Goal: Information Seeking & Learning: Find contact information

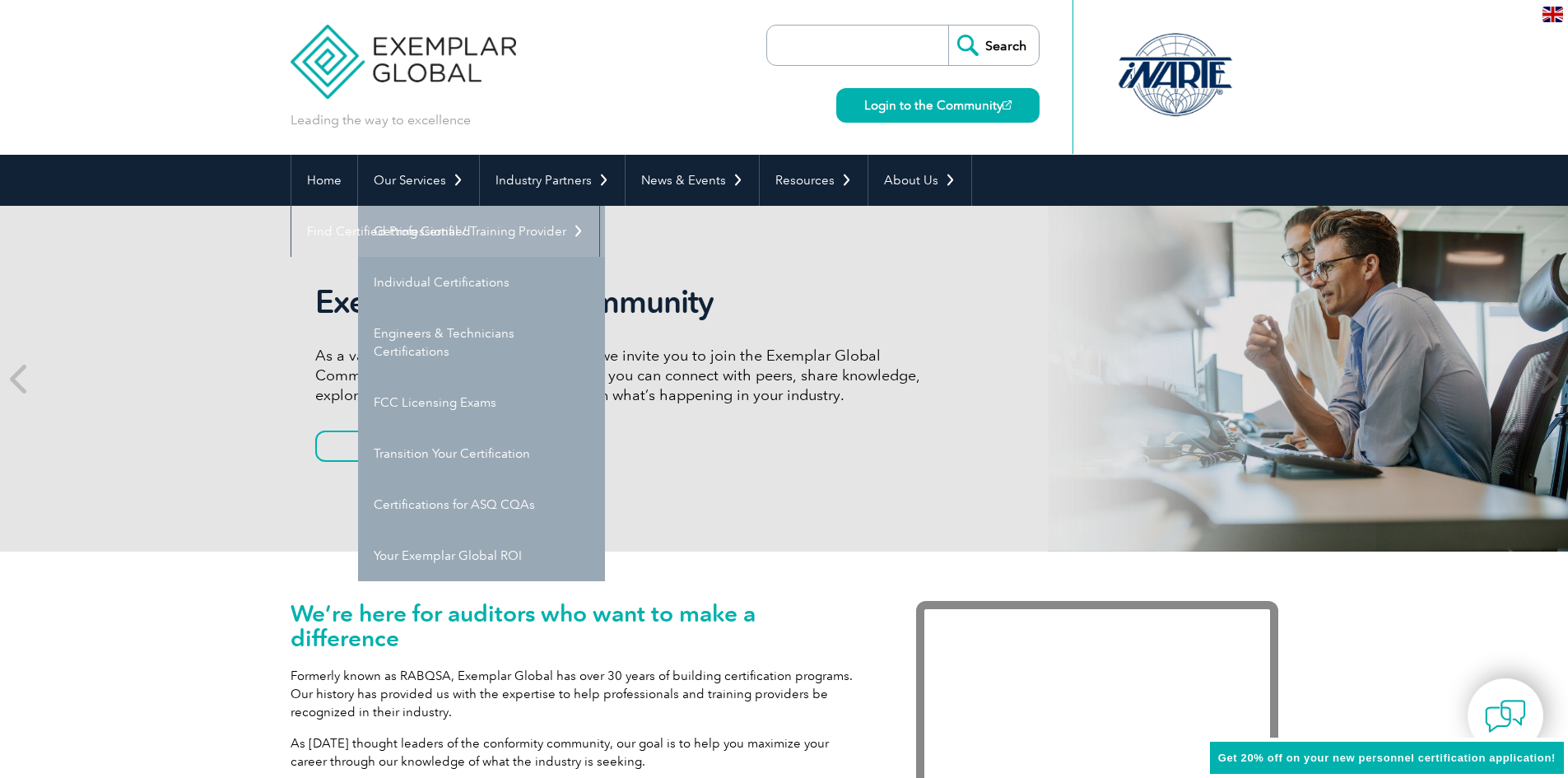
click at [434, 223] on link "Getting Certified" at bounding box center [482, 232] width 247 height 51
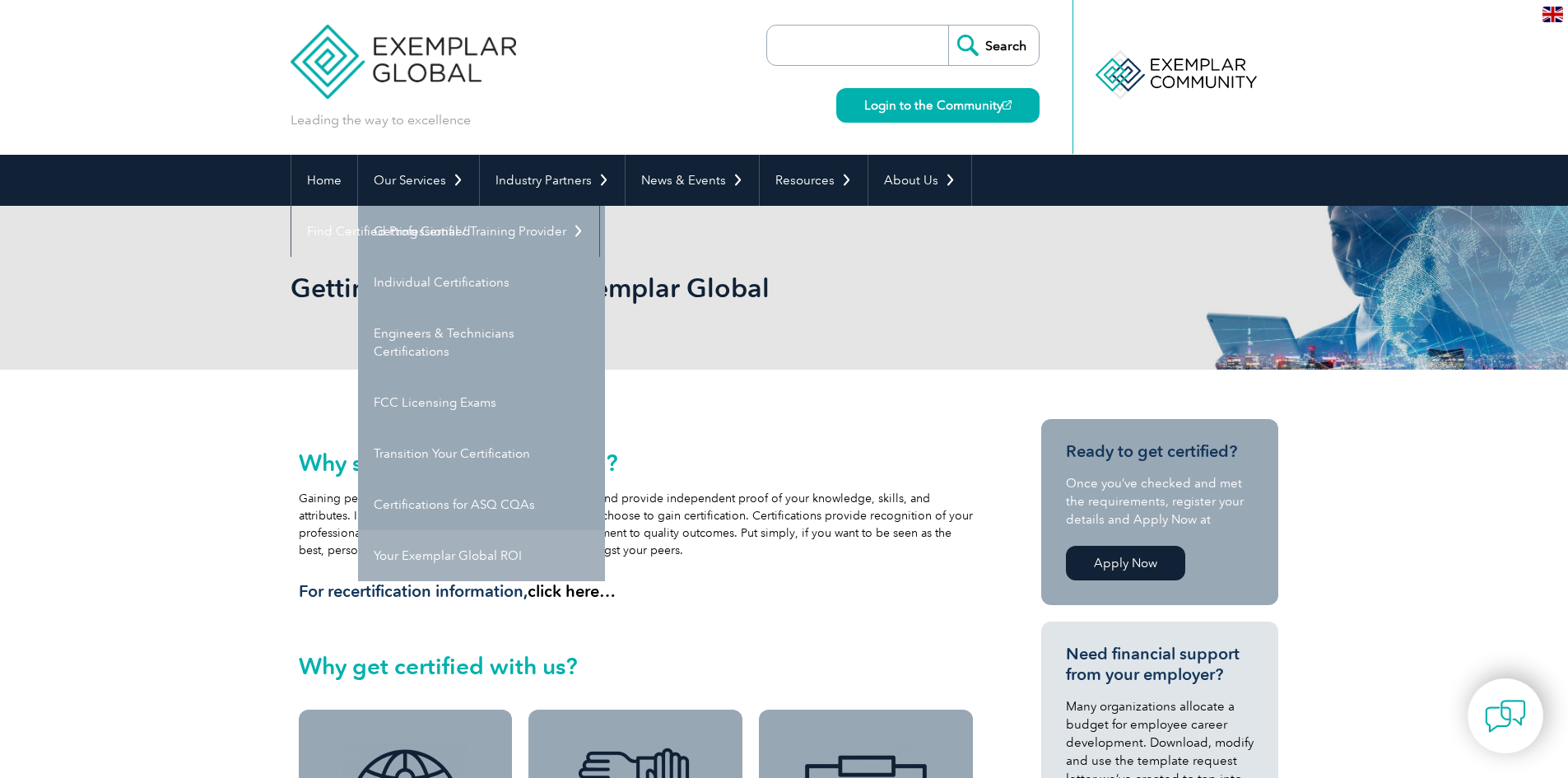
click at [460, 546] on link "Your Exemplar Global ROI" at bounding box center [482, 556] width 247 height 51
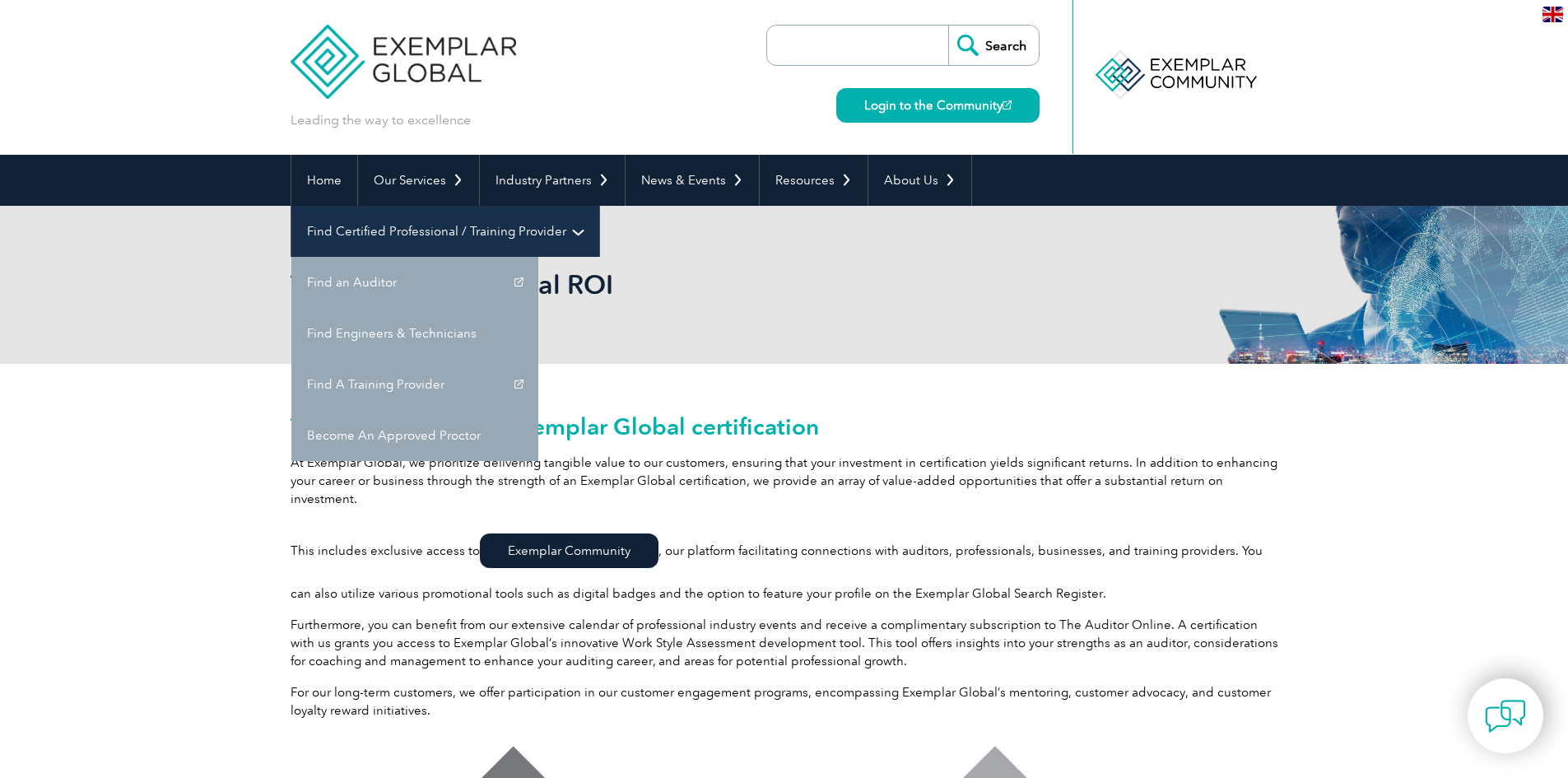
click at [599, 206] on link "Find Certified Professional / Training Provider" at bounding box center [445, 232] width 308 height 51
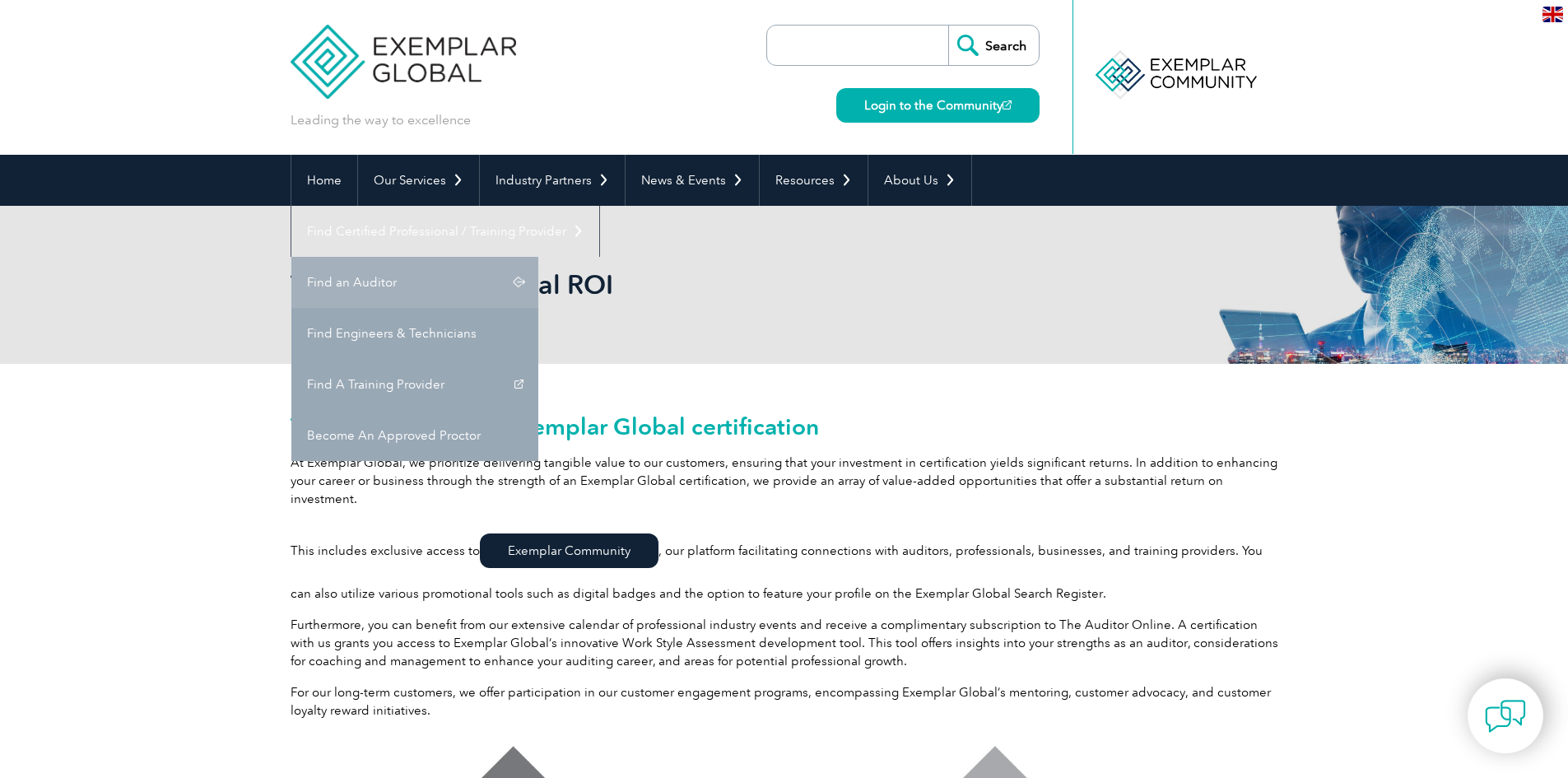
click at [539, 257] on link "Find an Auditor" at bounding box center [415, 282] width 247 height 51
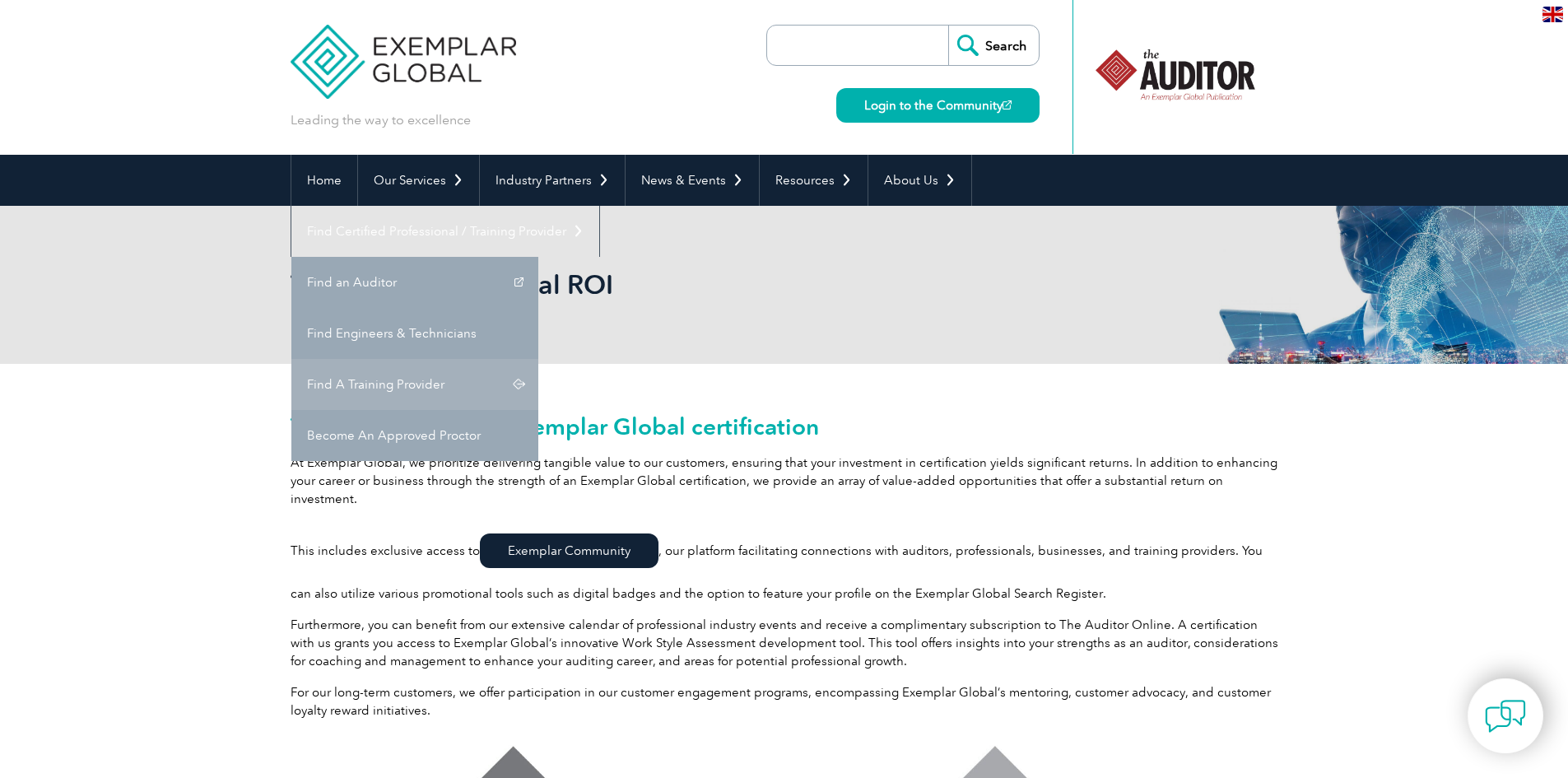
click at [539, 359] on link "Find A Training Provider" at bounding box center [415, 384] width 247 height 51
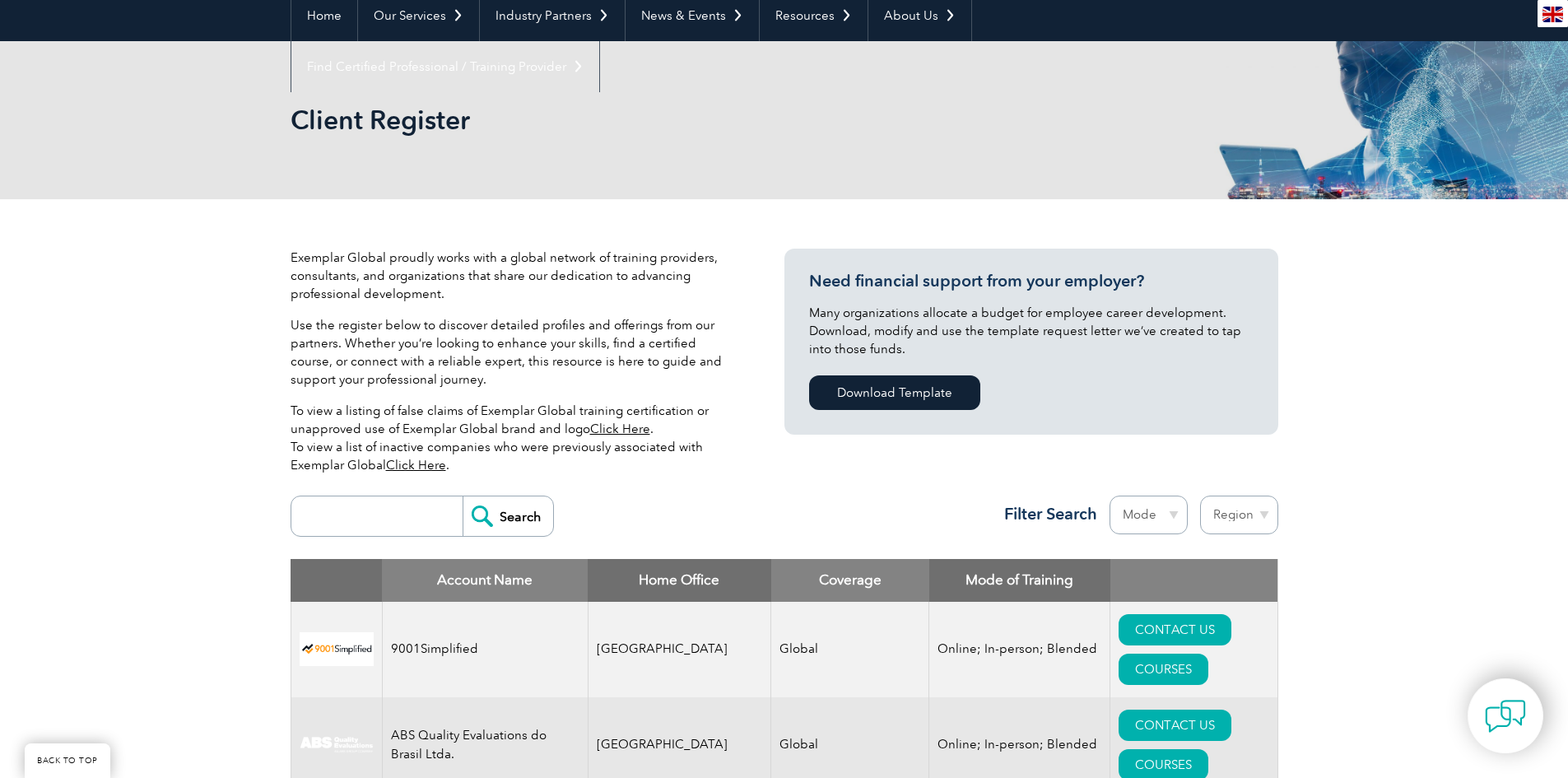
scroll to position [412, 0]
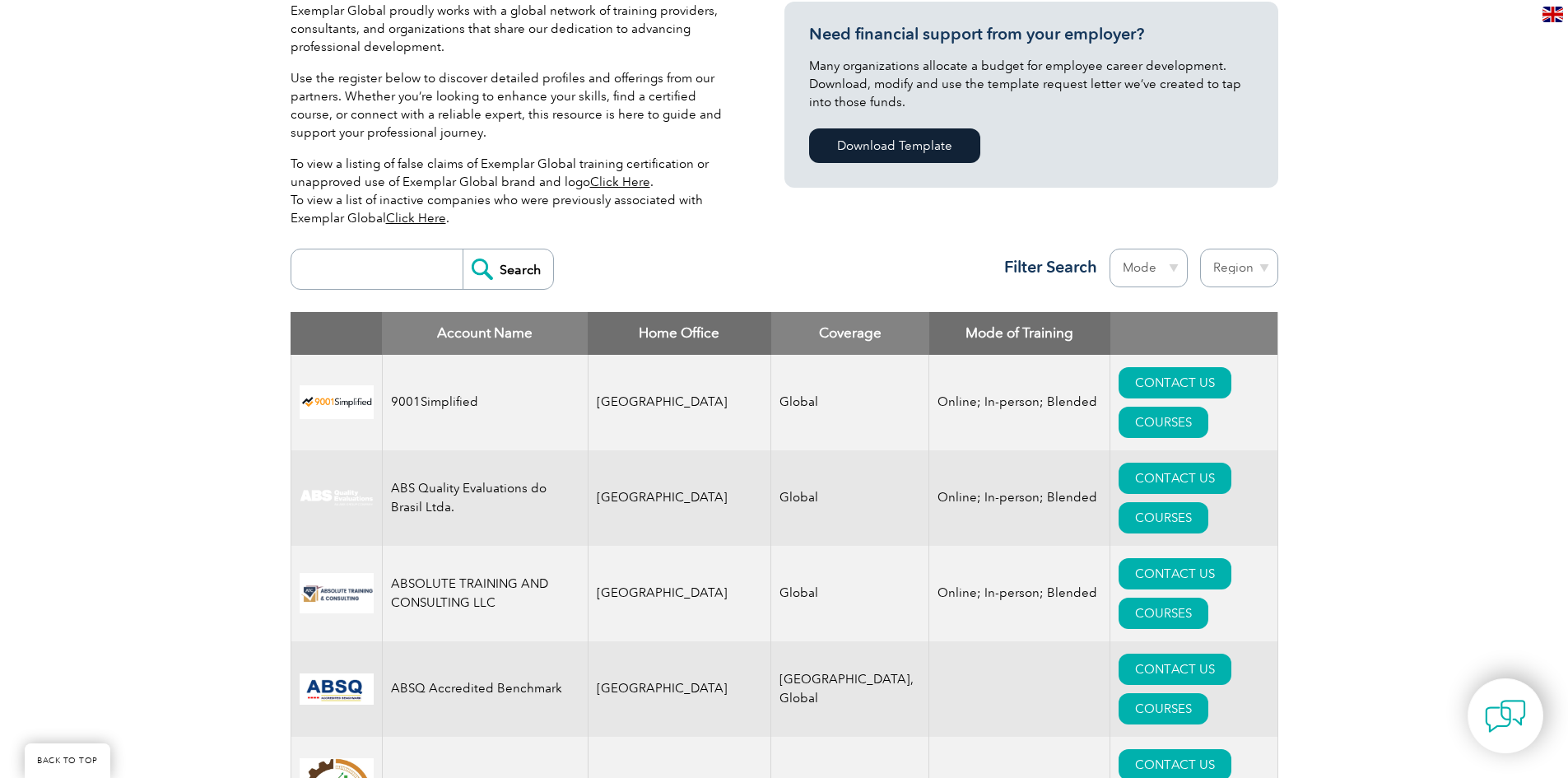
click at [367, 269] on input "search" at bounding box center [381, 269] width 163 height 40
type input "tnv"
click at [490, 276] on input "Search" at bounding box center [507, 269] width 91 height 40
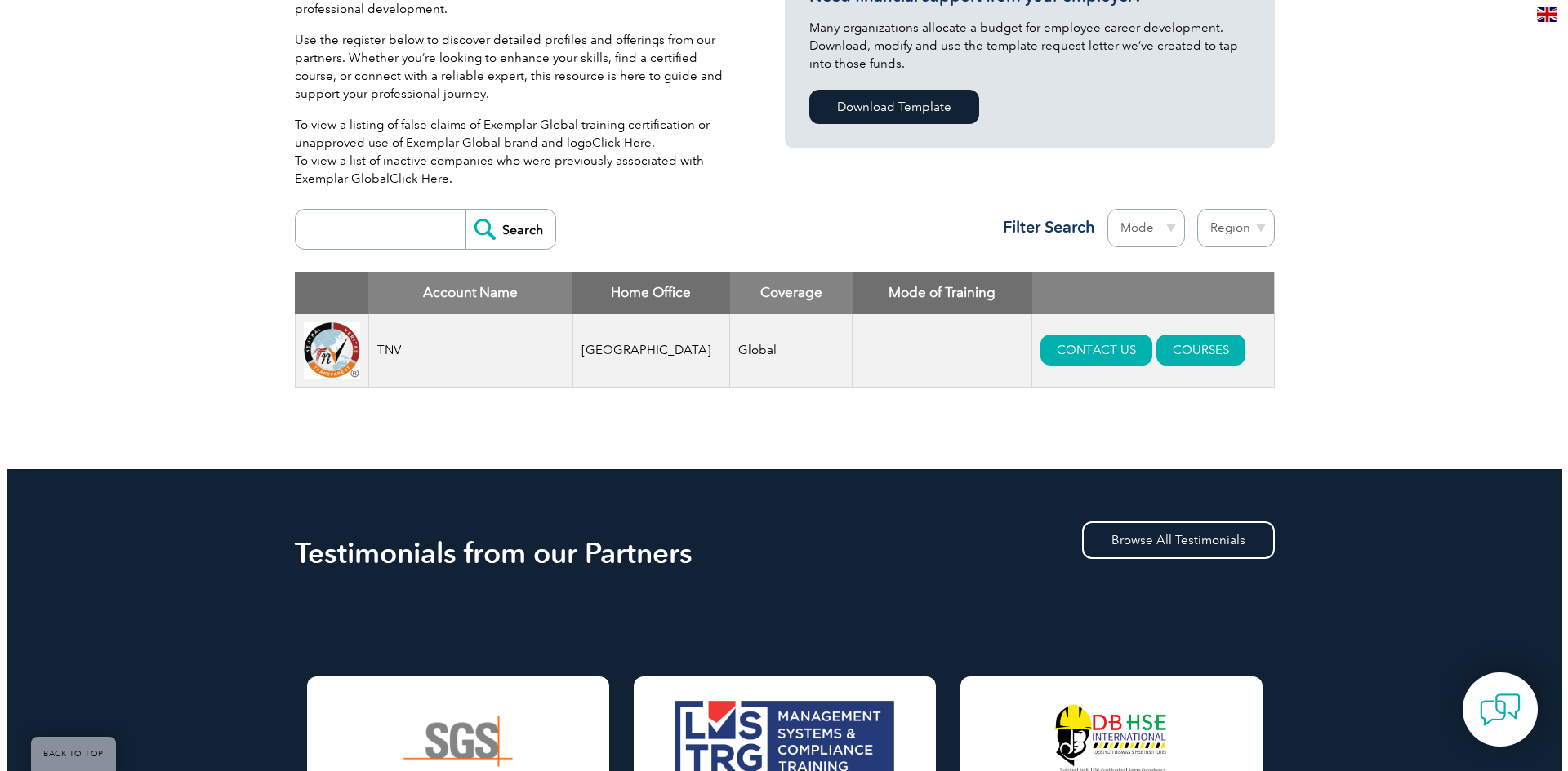
scroll to position [731, 0]
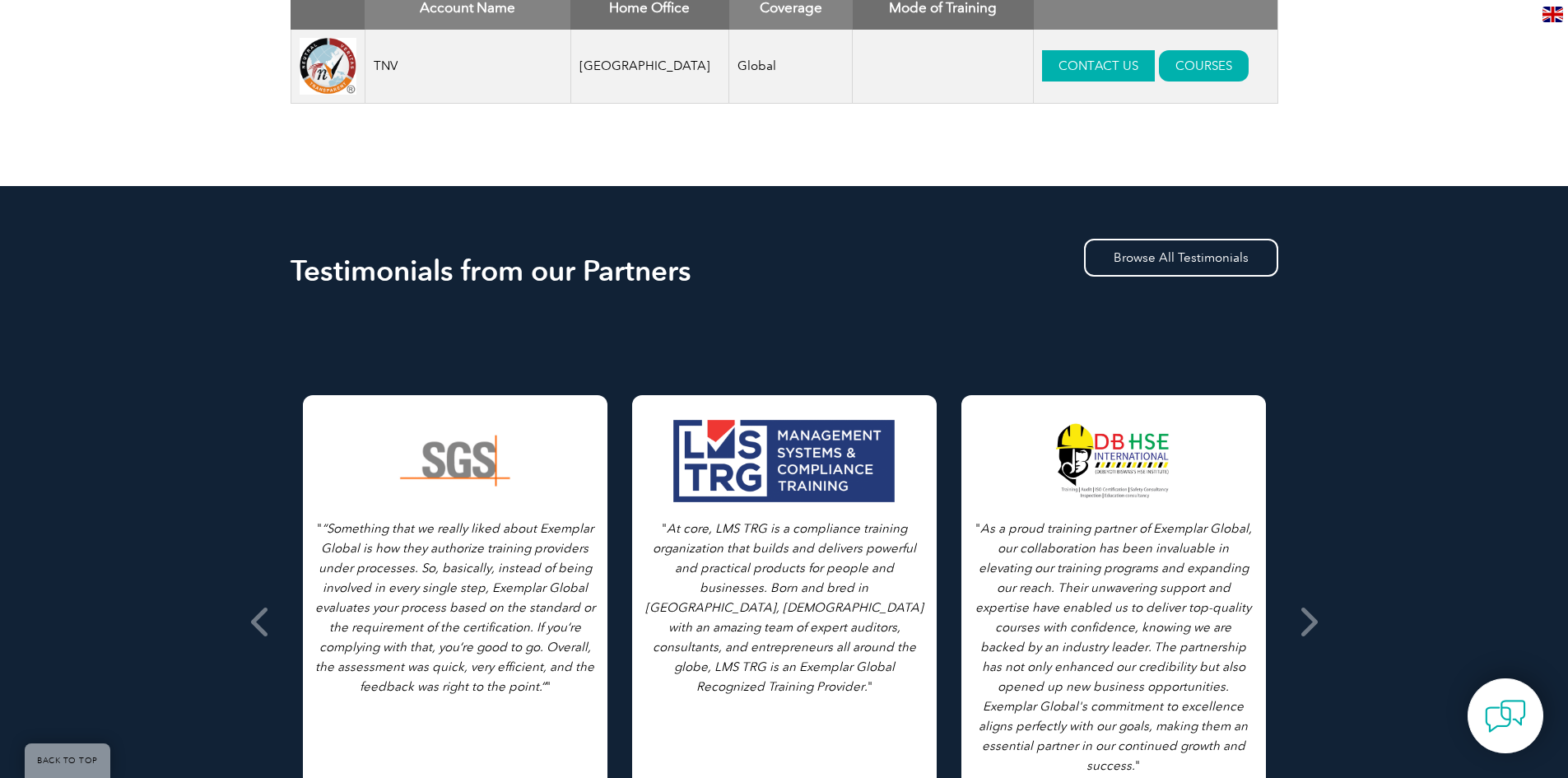
click at [1057, 73] on link "CONTACT US" at bounding box center [1098, 66] width 113 height 31
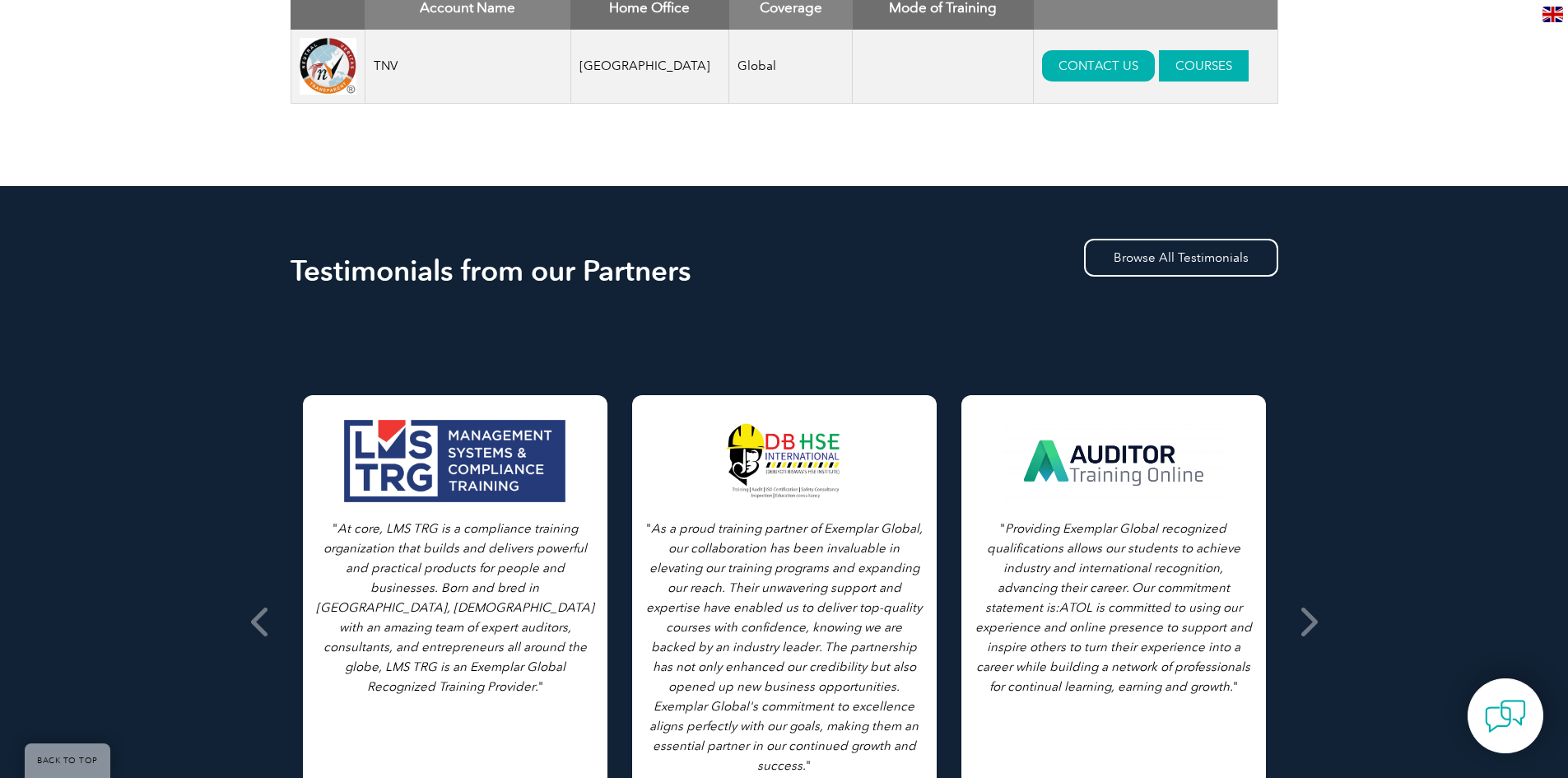
click at [1174, 68] on link "COURSES" at bounding box center [1204, 66] width 90 height 31
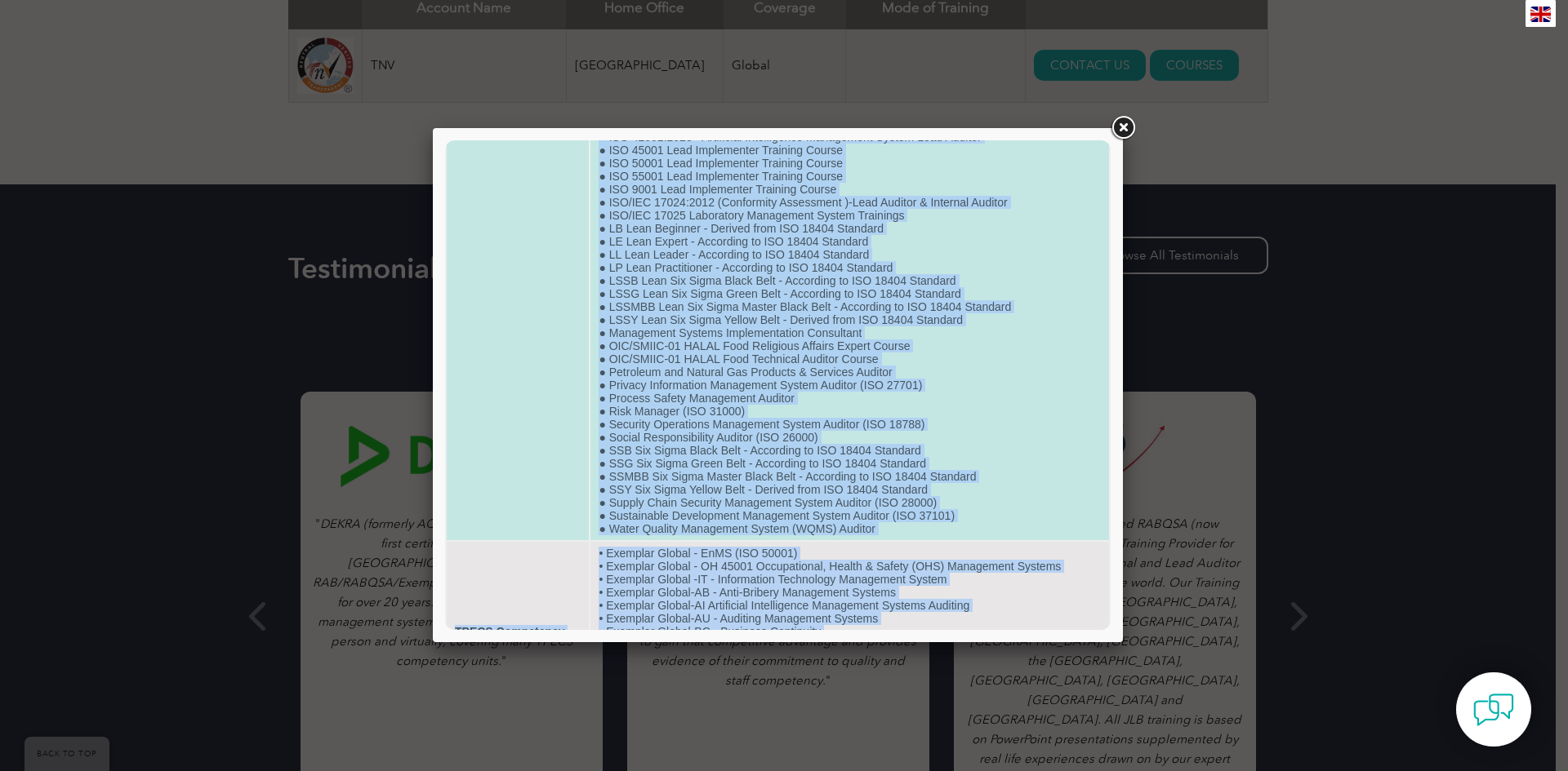
scroll to position [1261, 0]
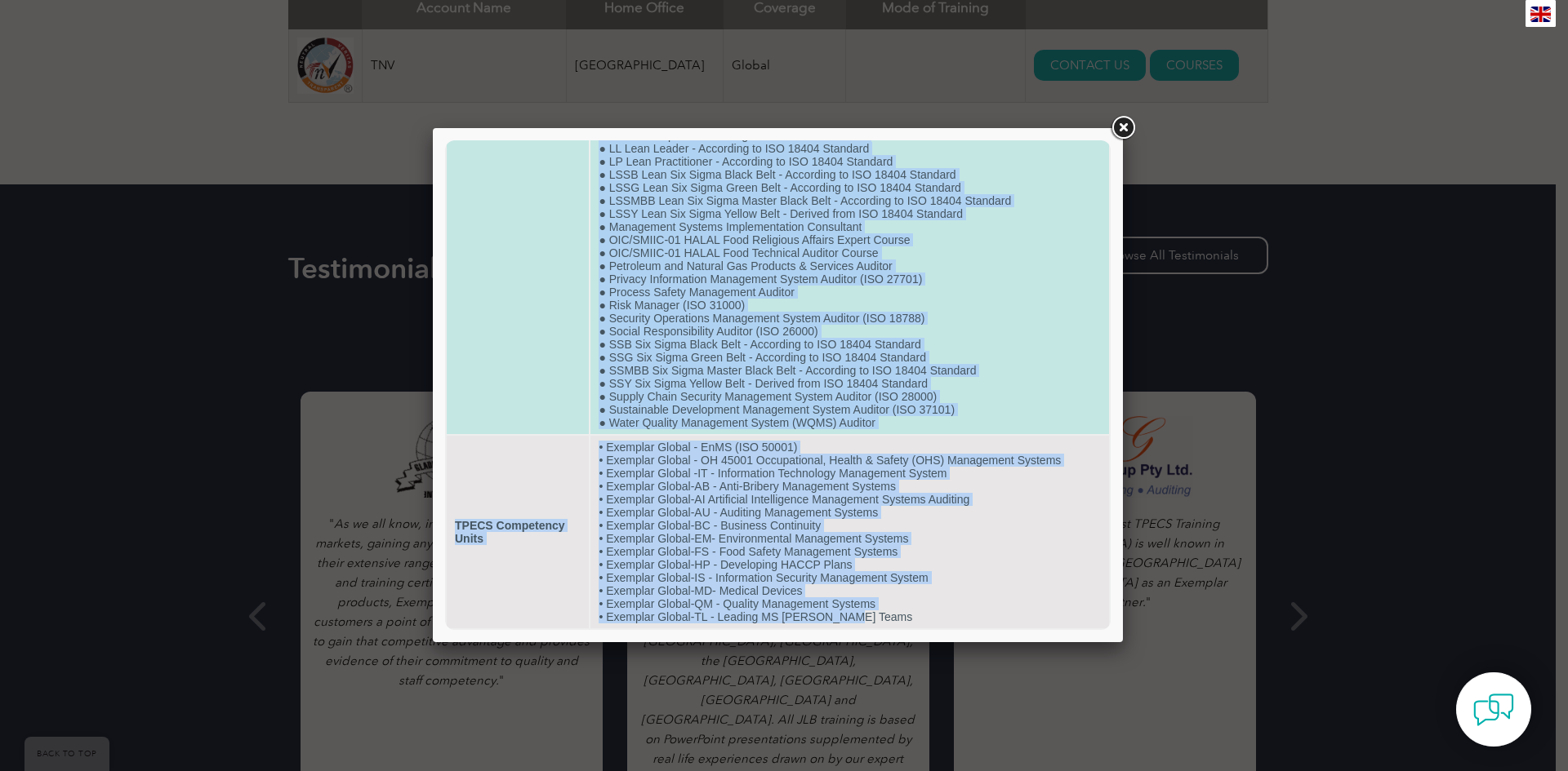
drag, startPoint x: 451, startPoint y: 167, endPoint x: 872, endPoint y: 616, distance: 615.5
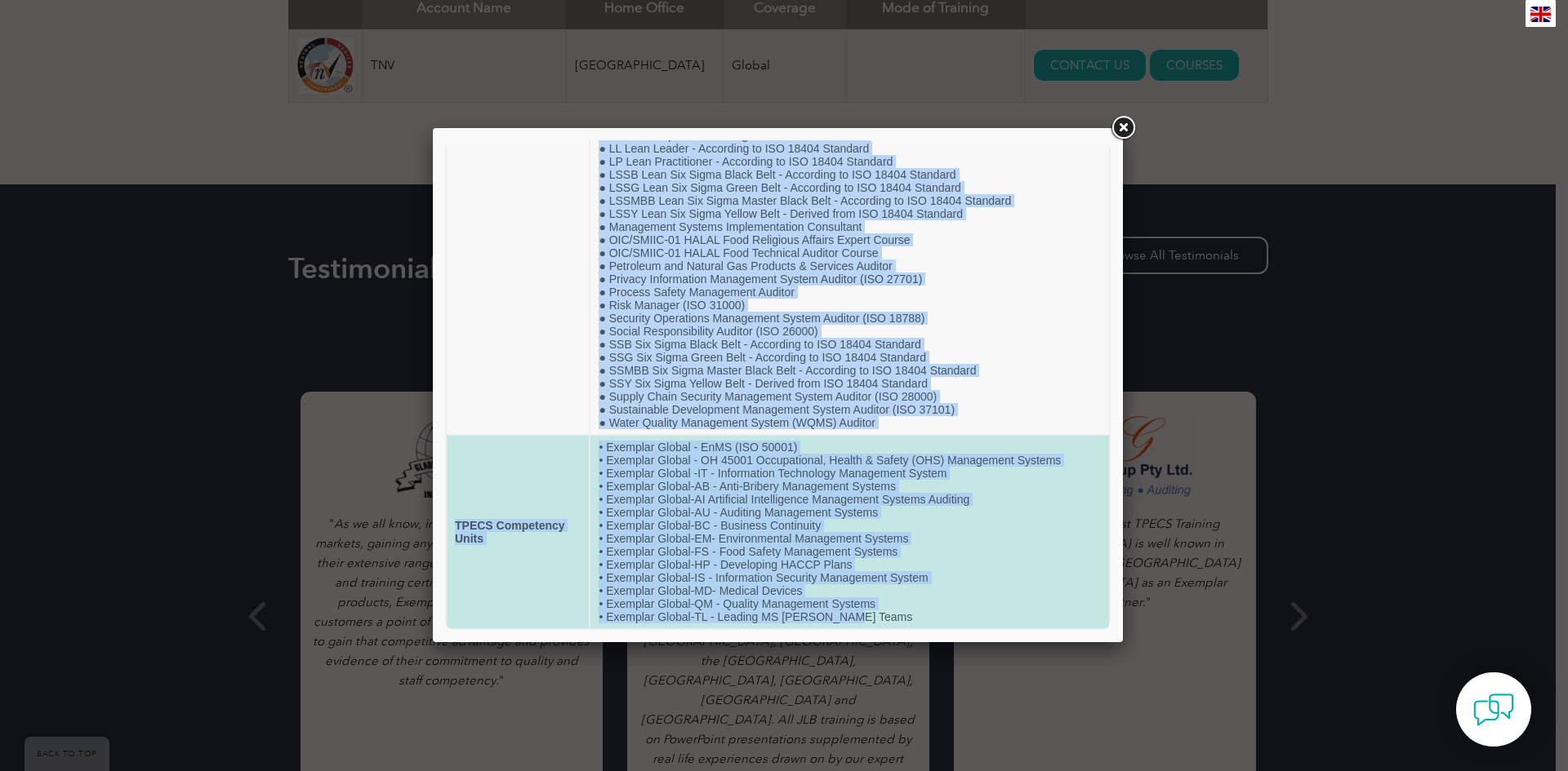
copy tbody "Training Provider Name TNV RTP Courses ● ISO 9001 Lead Implementer Training Cou…"
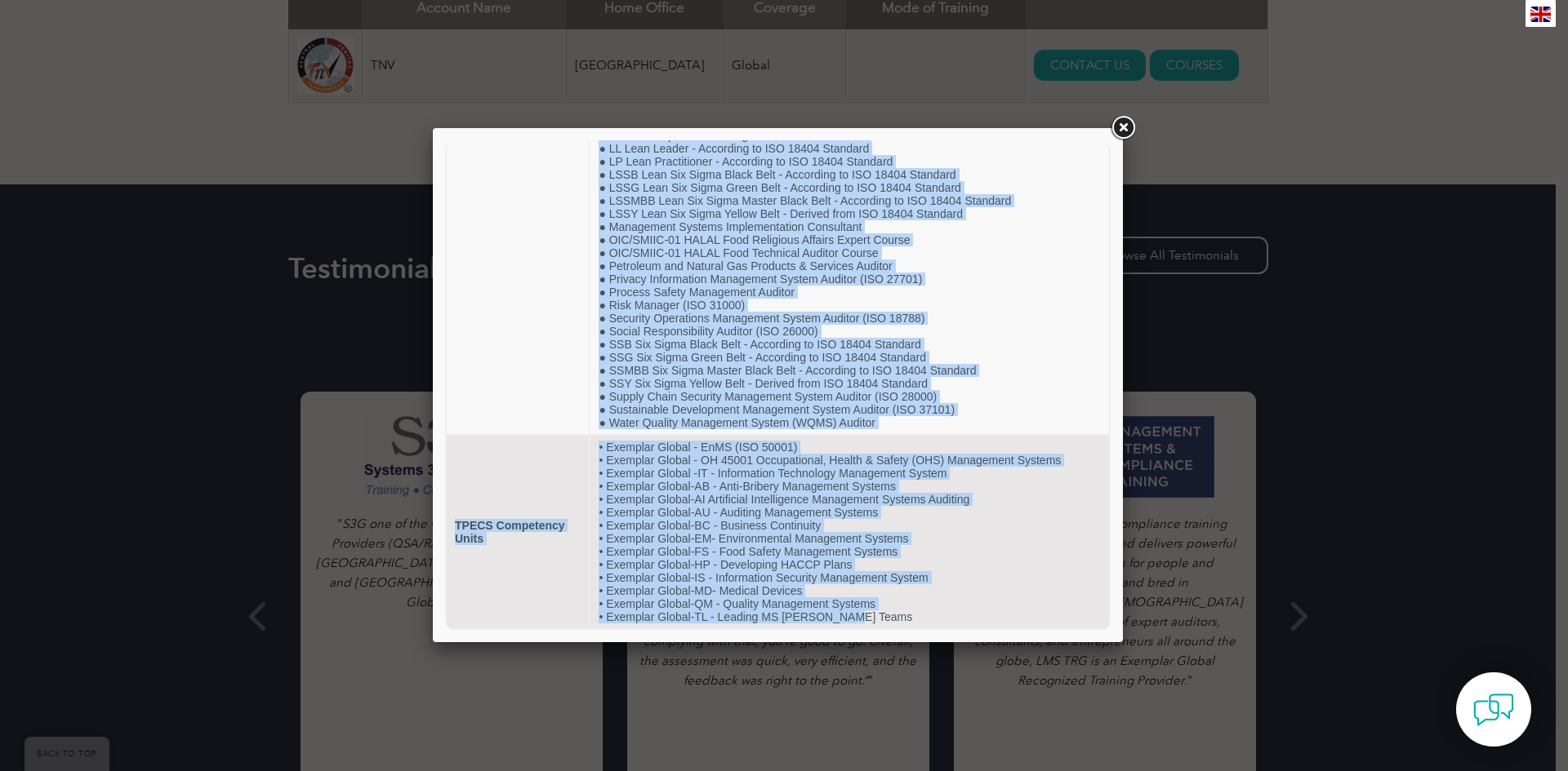
drag, startPoint x: 1104, startPoint y: 509, endPoint x: 1556, endPoint y: 682, distance: 484.0
copy tbody "Training Provider Name TNV RTP Courses ● ISO 9001 Lead Implementer Training Cou…"
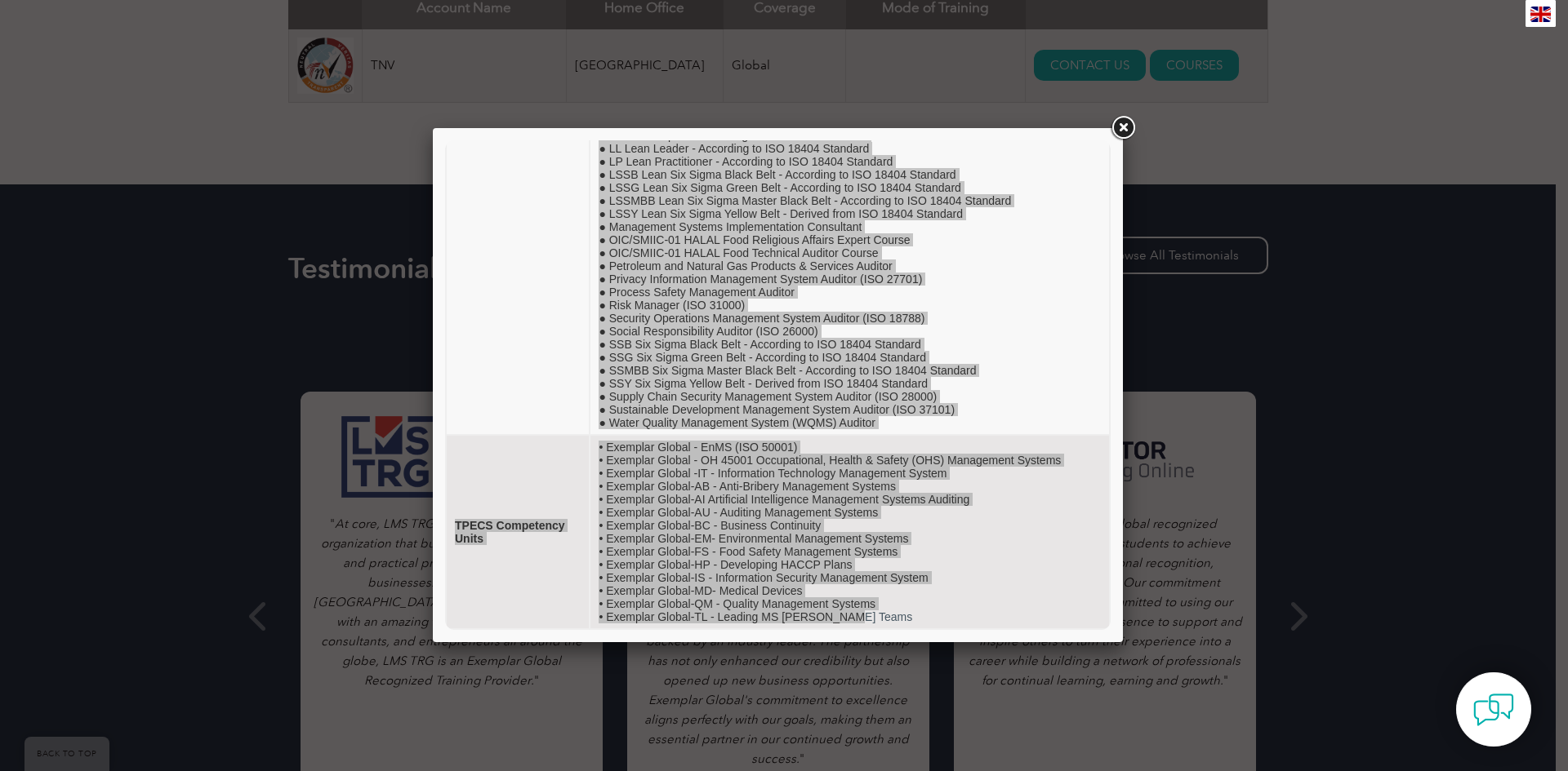
click at [1122, 127] on link at bounding box center [1122, 128] width 29 height 29
